Goal: Task Accomplishment & Management: Manage account settings

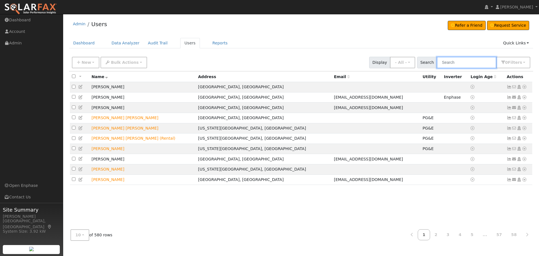
click at [472, 62] on input "text" at bounding box center [467, 63] width 60 height 12
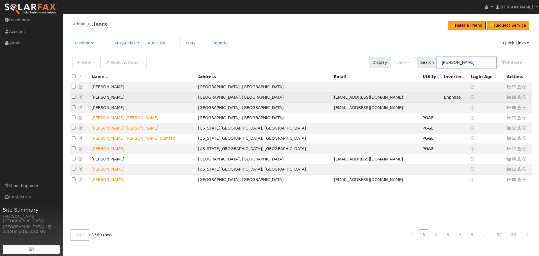
type input "[PERSON_NAME]"
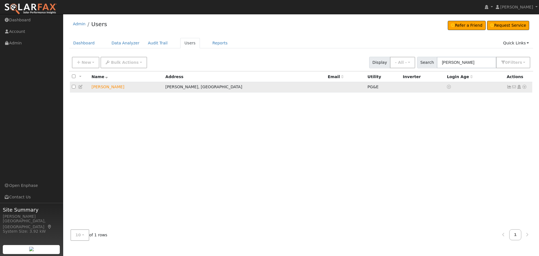
click at [508, 87] on icon at bounding box center [509, 87] width 5 height 4
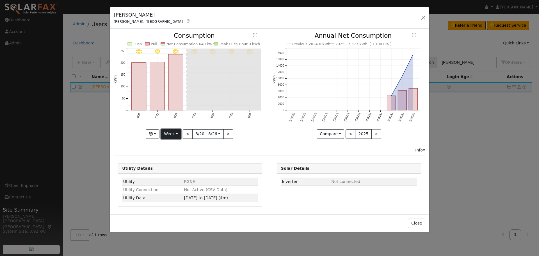
click at [164, 137] on button "Week" at bounding box center [171, 134] width 21 height 10
click at [174, 169] on link "Year" at bounding box center [180, 169] width 39 height 8
type input "2024-08-01"
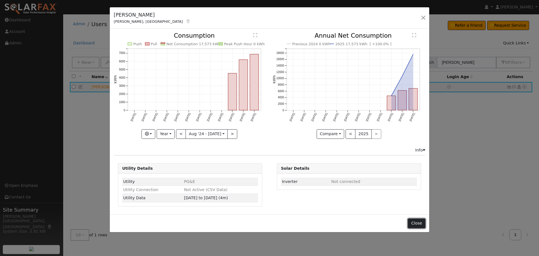
click at [418, 223] on button "Close" at bounding box center [416, 224] width 17 height 10
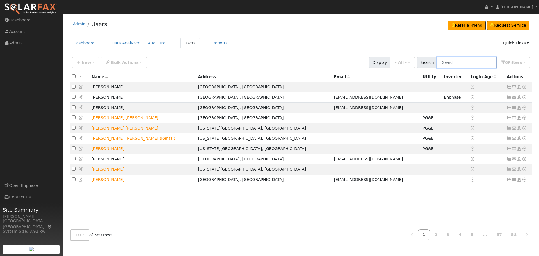
click at [456, 64] on input "text" at bounding box center [467, 63] width 60 height 12
type input "[PERSON_NAME]"
